Goal: Check status: Check status

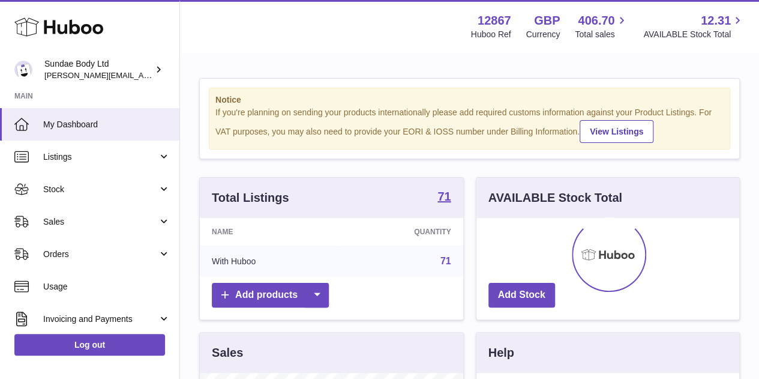
scroll to position [187, 263]
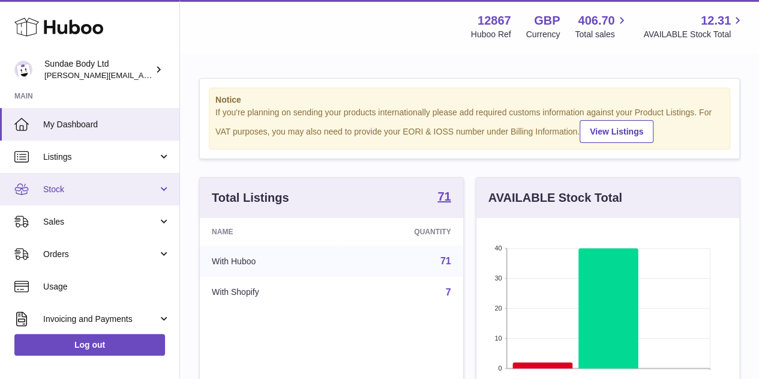
click at [64, 189] on span "Stock" at bounding box center [100, 189] width 115 height 11
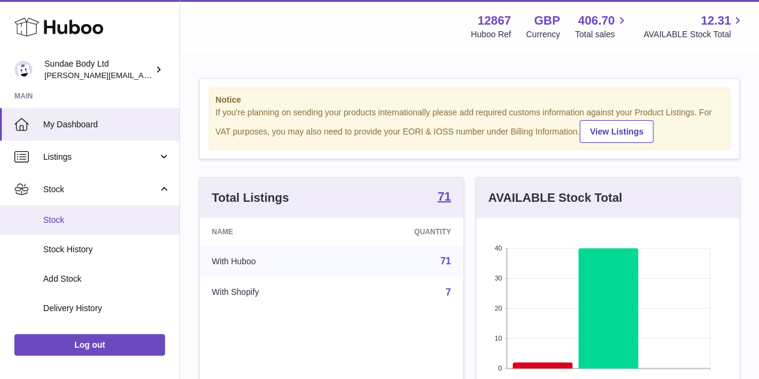
click at [60, 219] on span "Stock" at bounding box center [106, 219] width 127 height 11
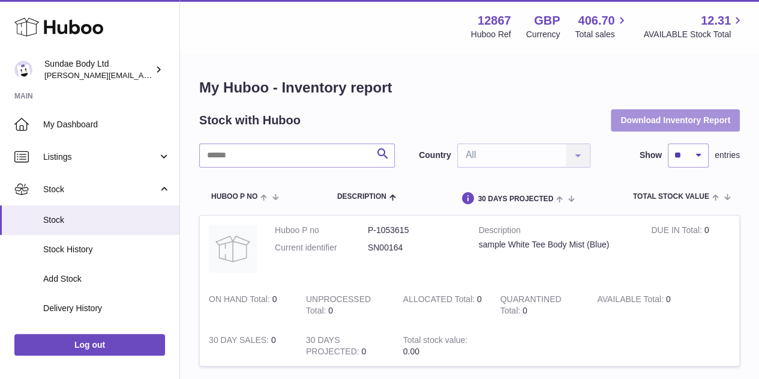
click at [709, 115] on button "Download Inventory Report" at bounding box center [675, 120] width 129 height 22
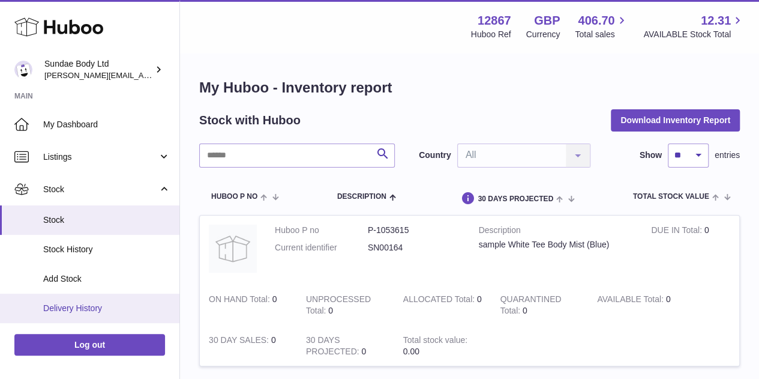
click at [62, 310] on span "Delivery History" at bounding box center [106, 307] width 127 height 11
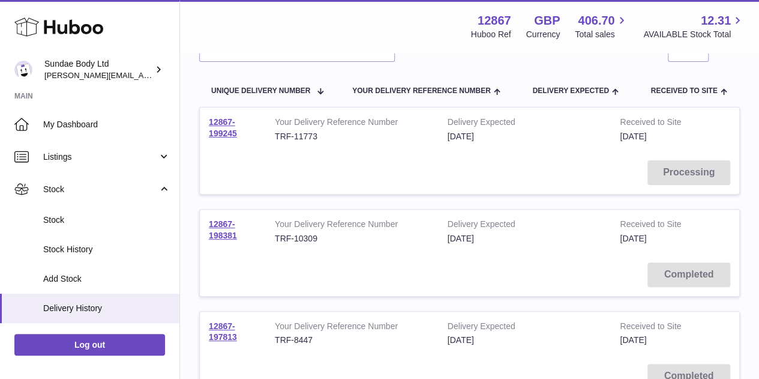
scroll to position [19, 0]
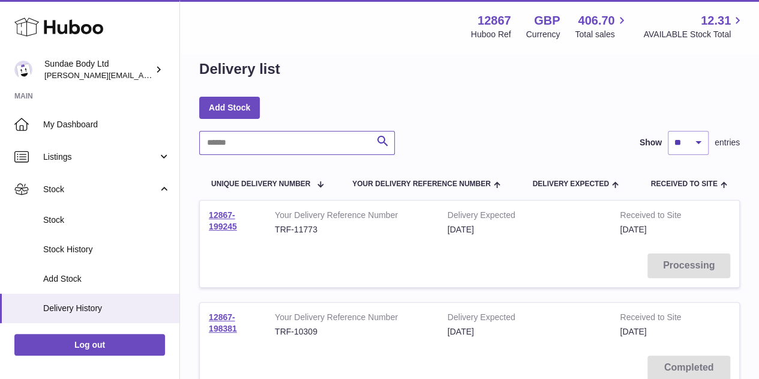
click at [289, 145] on input "text" at bounding box center [297, 143] width 196 height 24
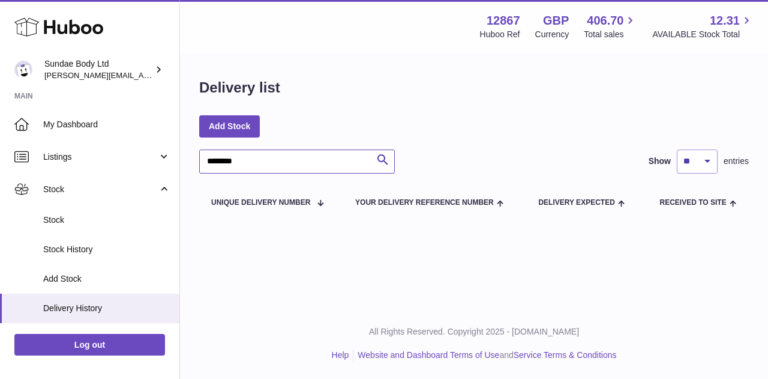
type input "********"
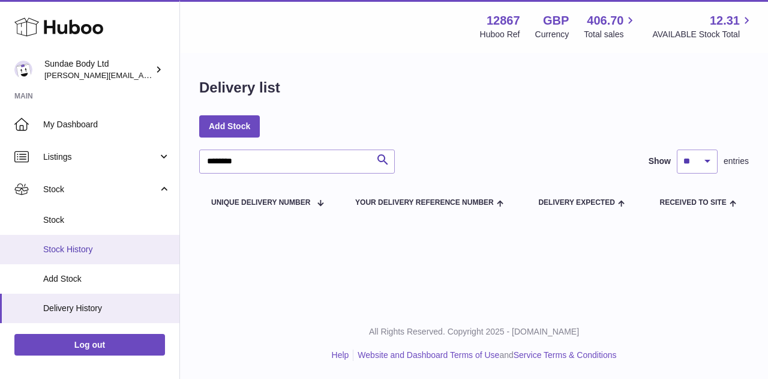
click at [73, 250] on span "Stock History" at bounding box center [106, 249] width 127 height 11
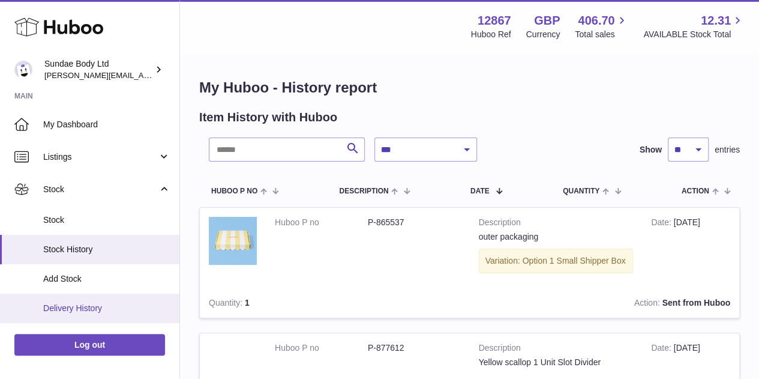
click at [77, 304] on span "Delivery History" at bounding box center [106, 307] width 127 height 11
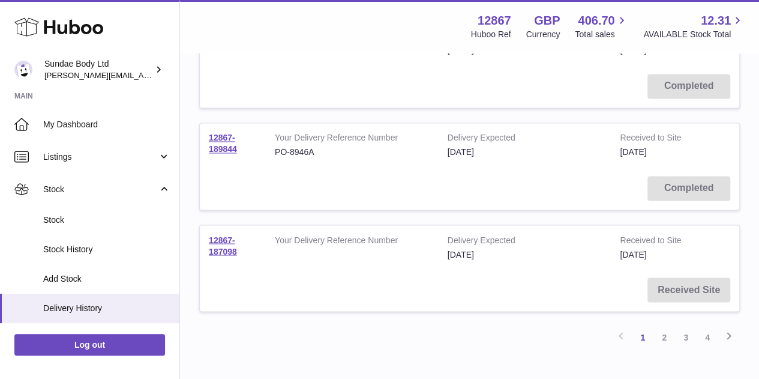
scroll to position [979, 0]
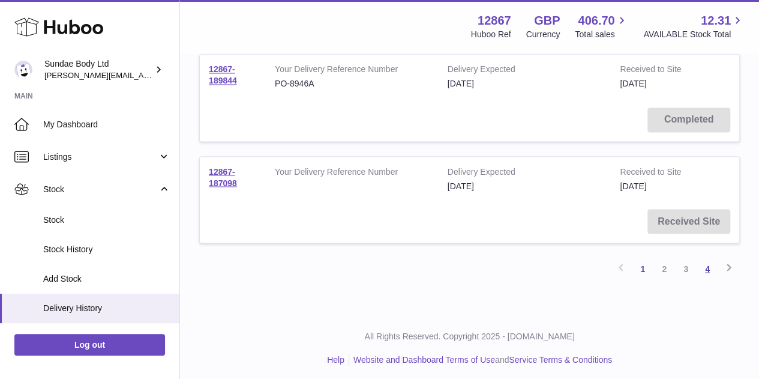
click at [710, 262] on link "4" at bounding box center [708, 268] width 22 height 22
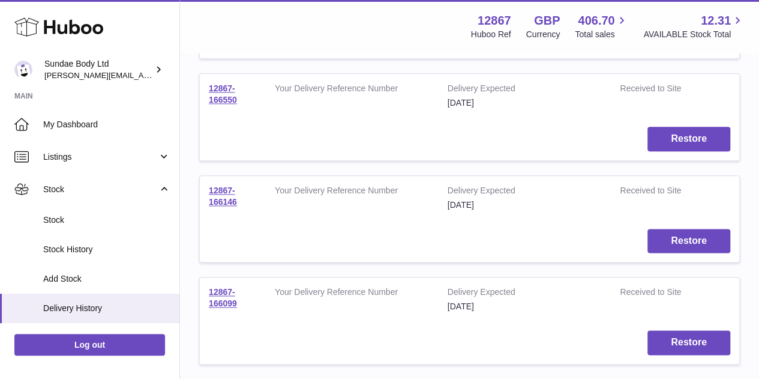
scroll to position [776, 0]
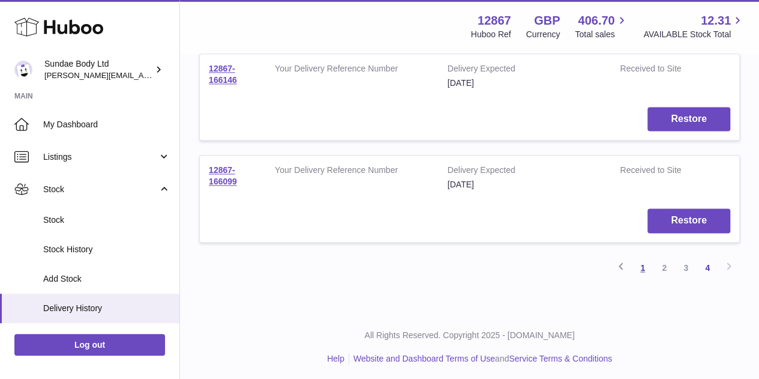
click at [643, 259] on link "1" at bounding box center [643, 268] width 22 height 22
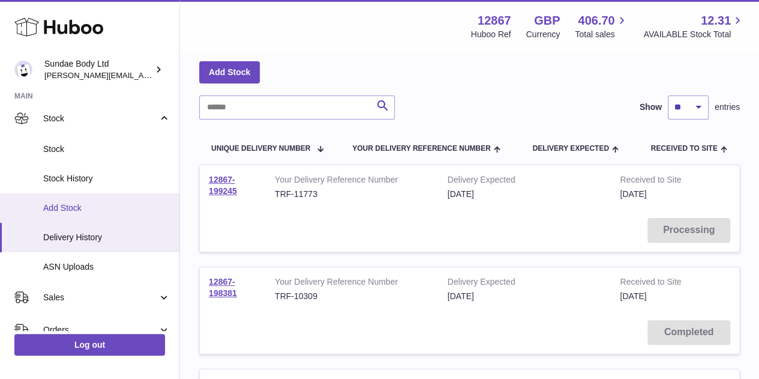
scroll to position [120, 0]
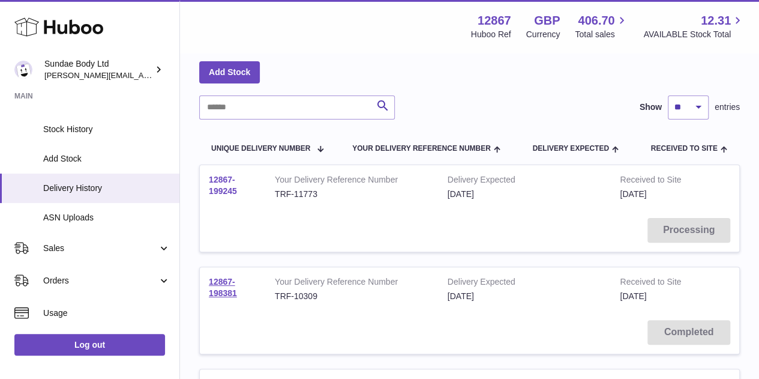
click at [221, 189] on link "12867-199245" at bounding box center [223, 185] width 28 height 21
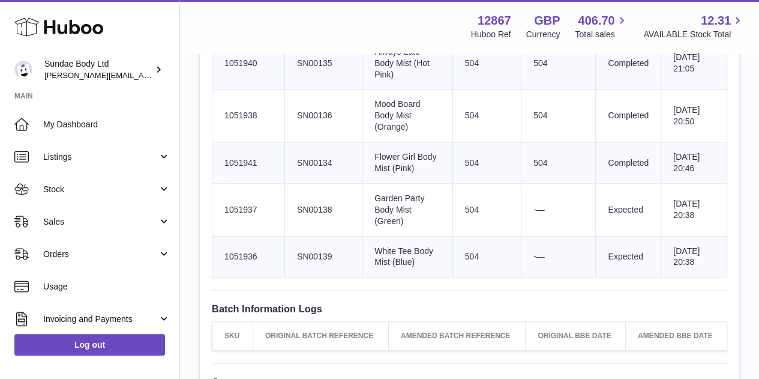
scroll to position [480, 0]
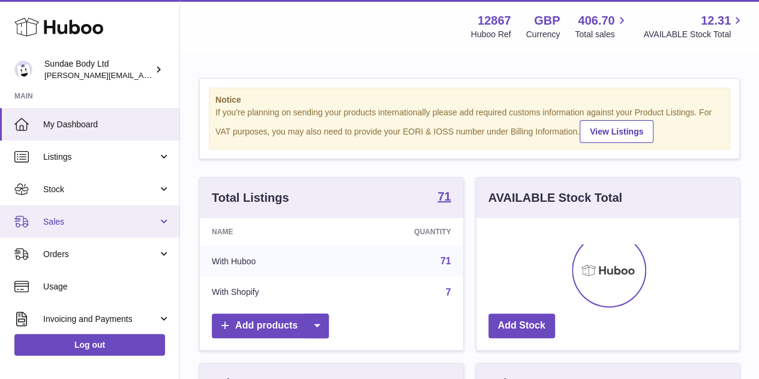
scroll to position [187, 263]
